Goal: Task Accomplishment & Management: Use online tool/utility

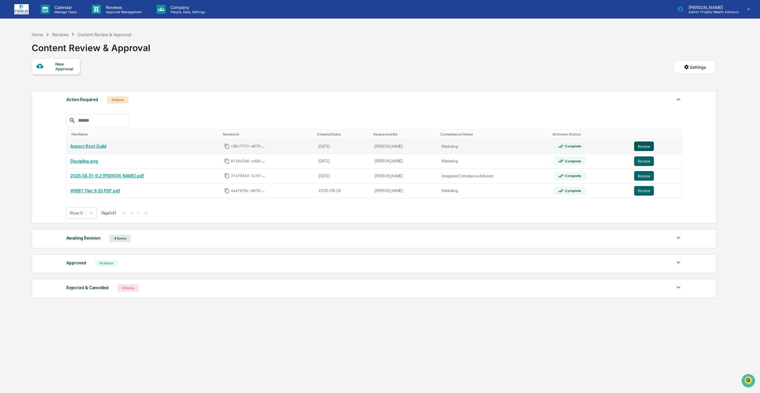
click at [640, 144] on button "Review" at bounding box center [644, 146] width 20 height 10
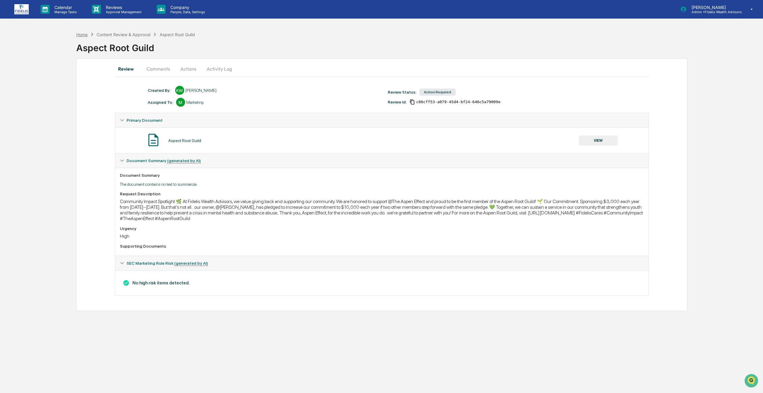
click at [79, 37] on div "Home" at bounding box center [81, 34] width 11 height 5
